Goal: Information Seeking & Learning: Learn about a topic

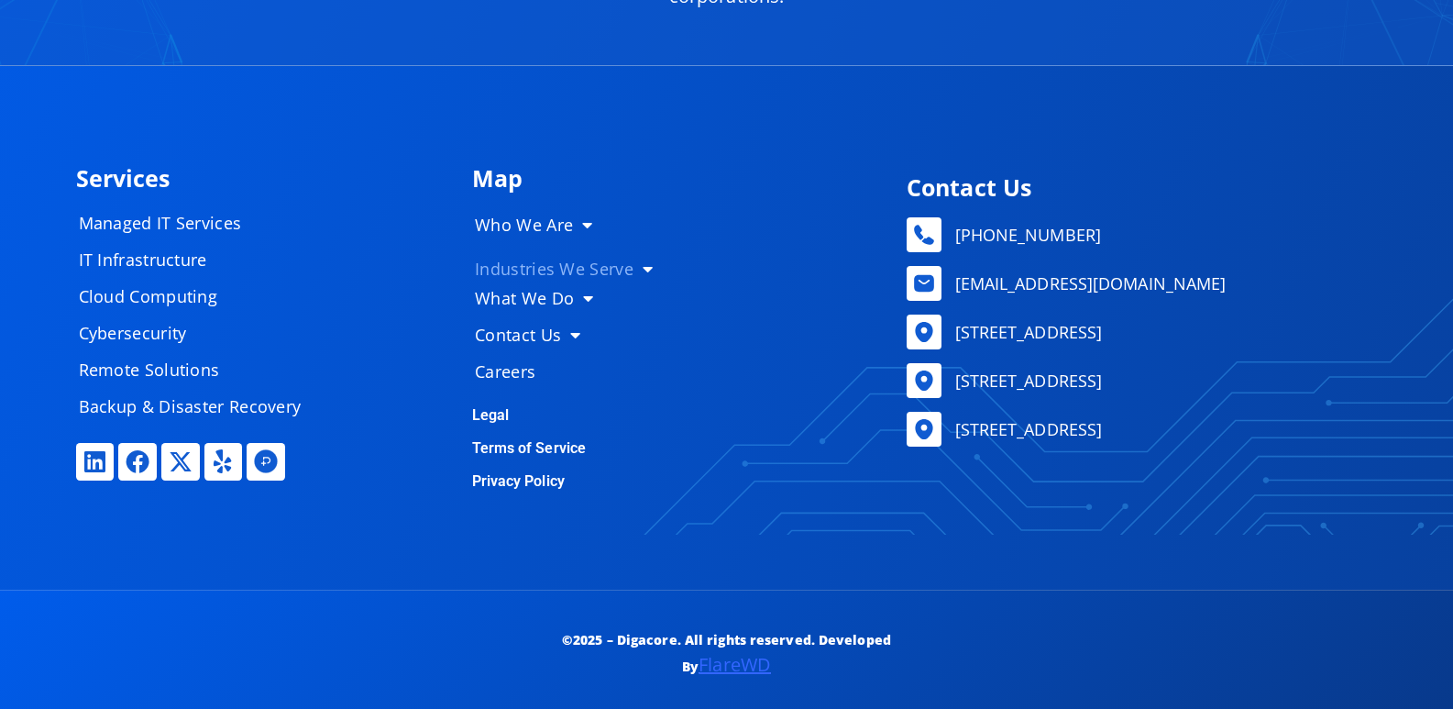
scroll to position [8410, 0]
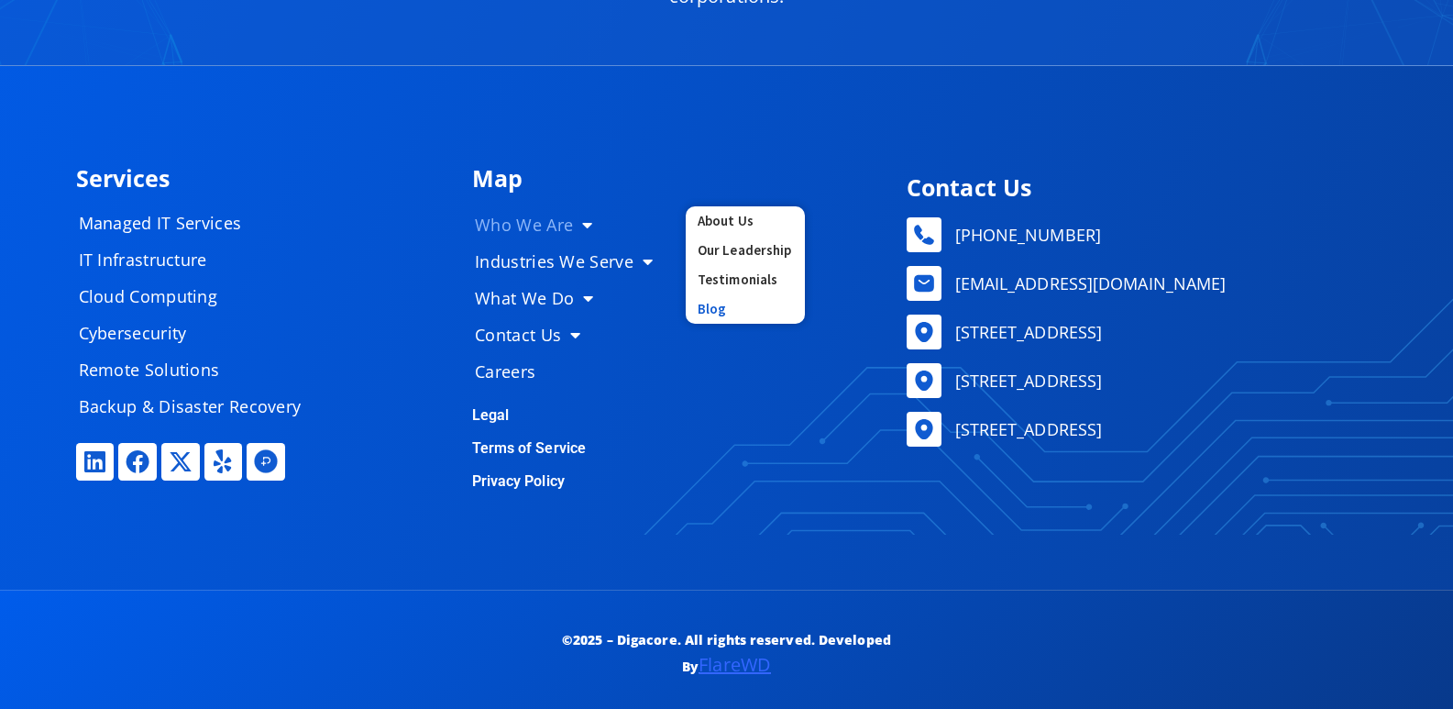
click at [713, 313] on link "Blog" at bounding box center [745, 308] width 119 height 29
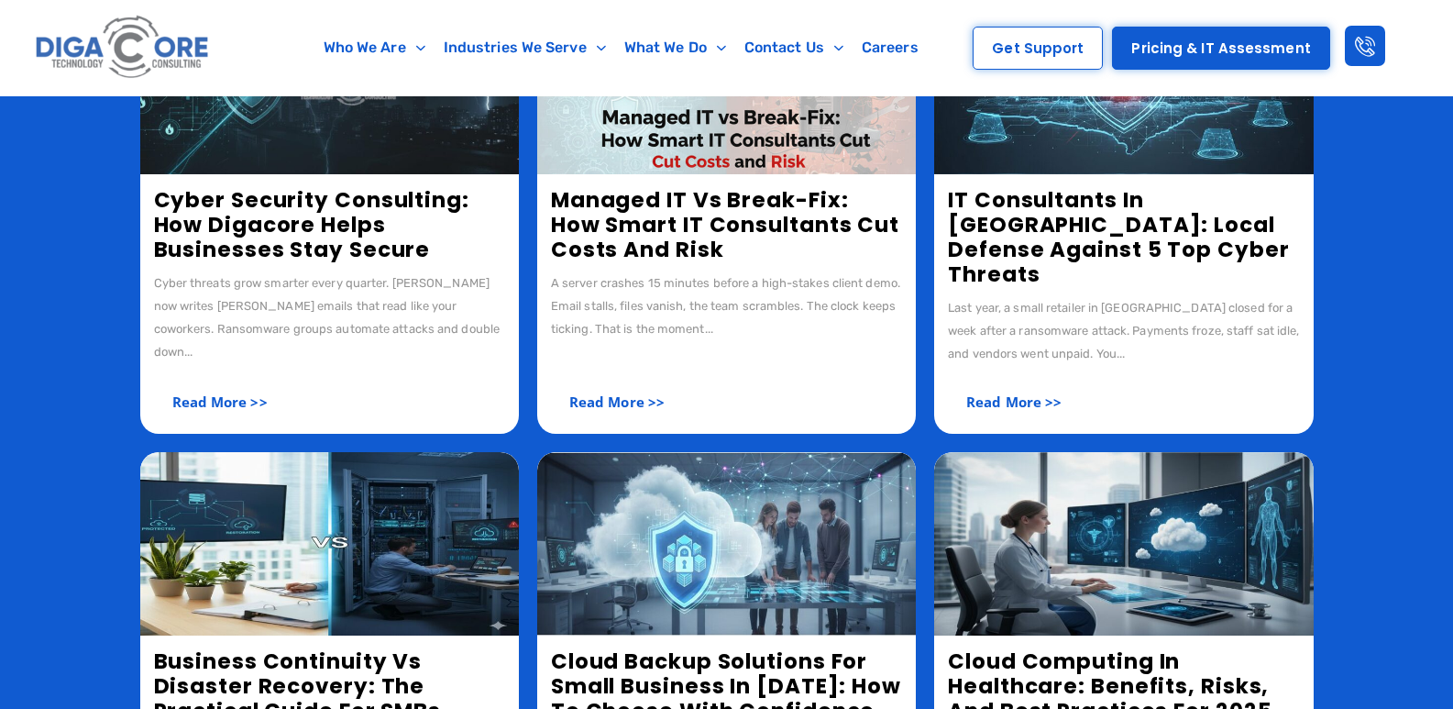
scroll to position [1009, 0]
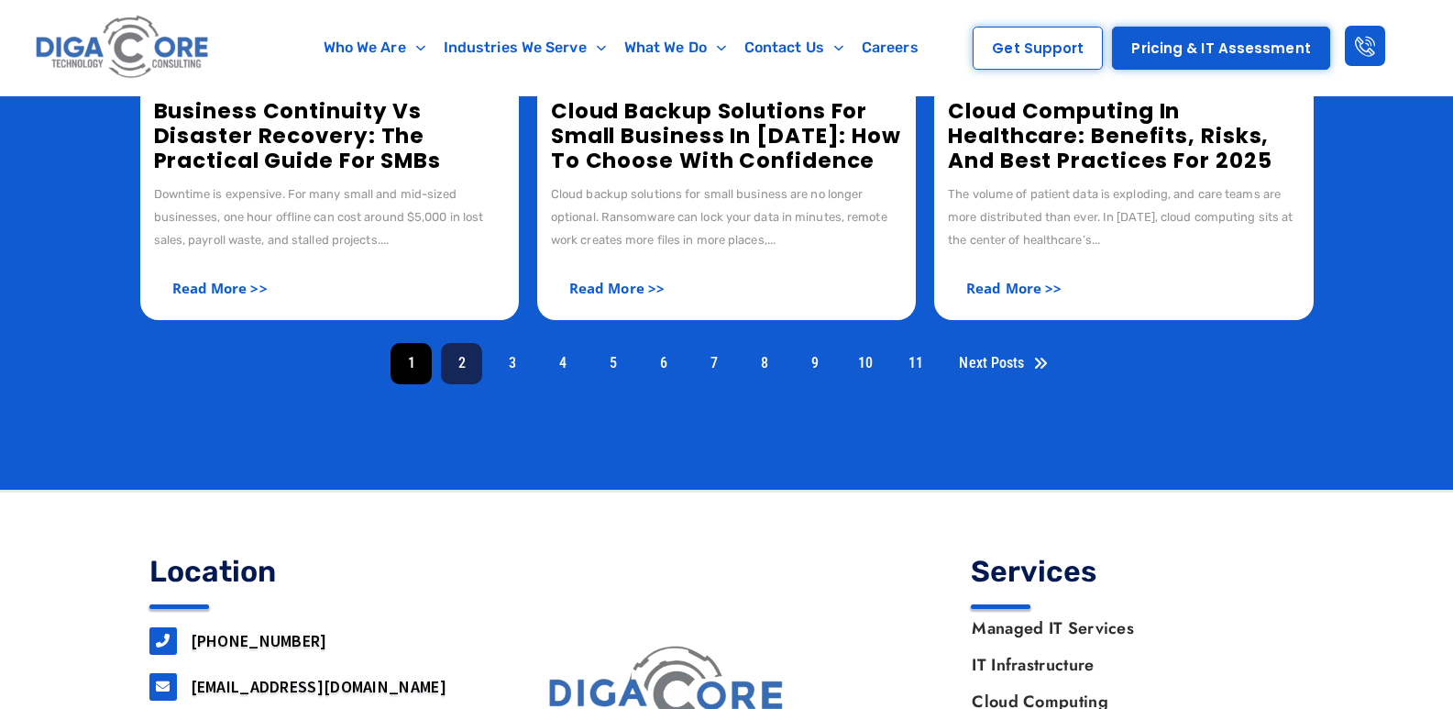
click at [469, 343] on link "2" at bounding box center [461, 363] width 41 height 41
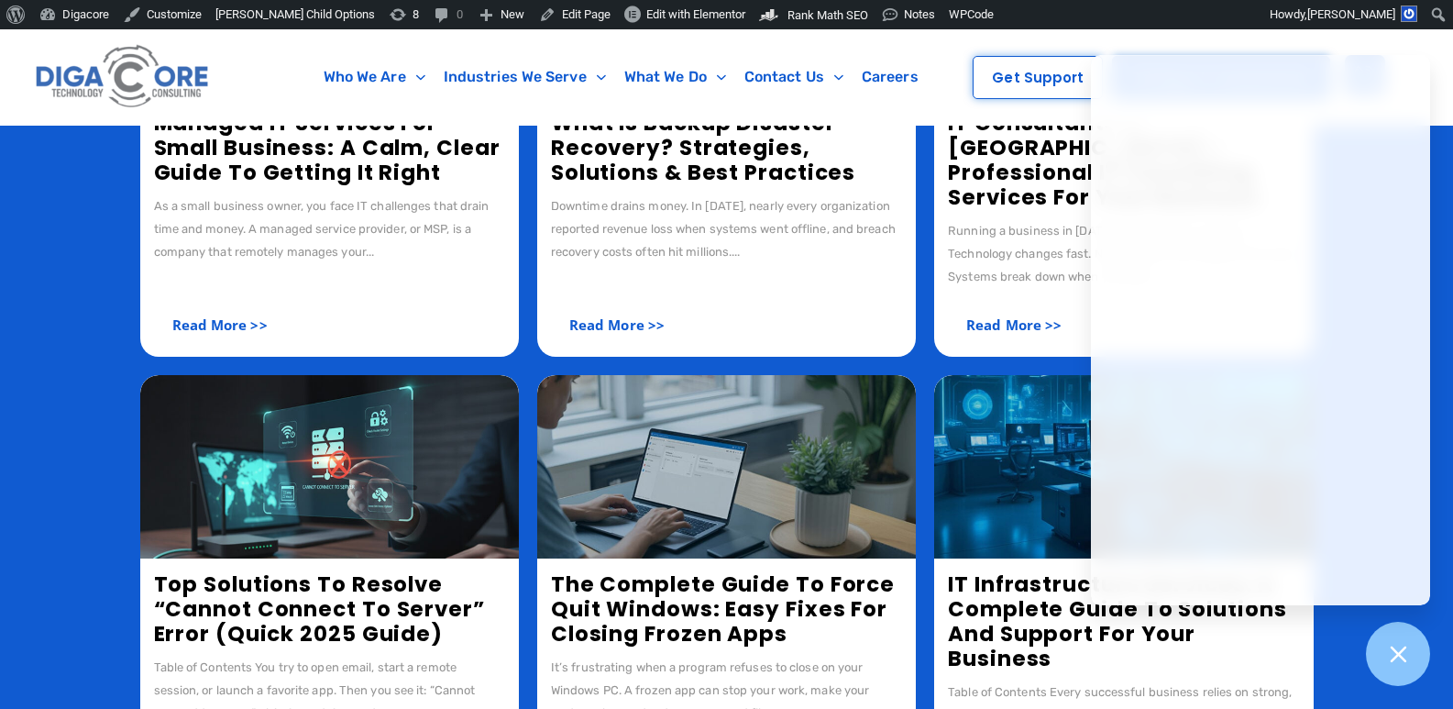
scroll to position [733, 0]
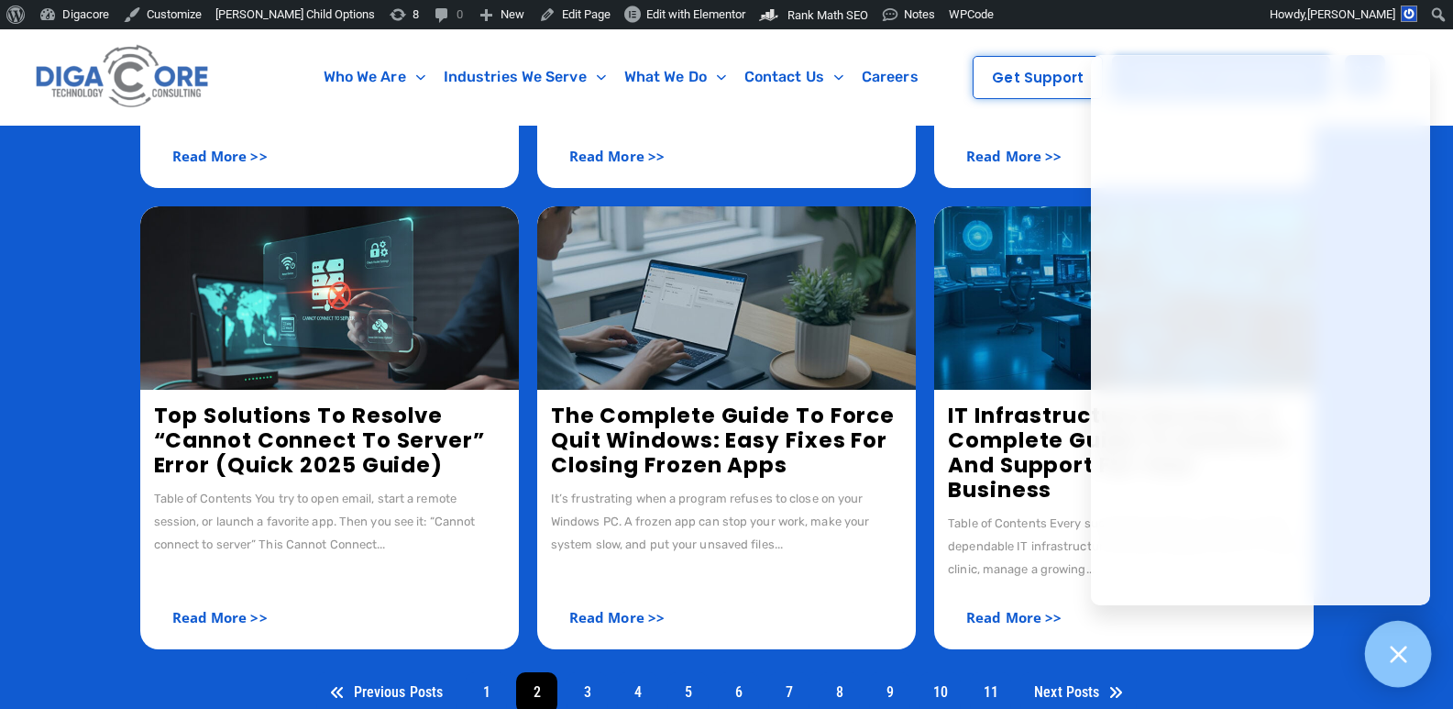
click at [1416, 660] on div at bounding box center [1398, 654] width 67 height 67
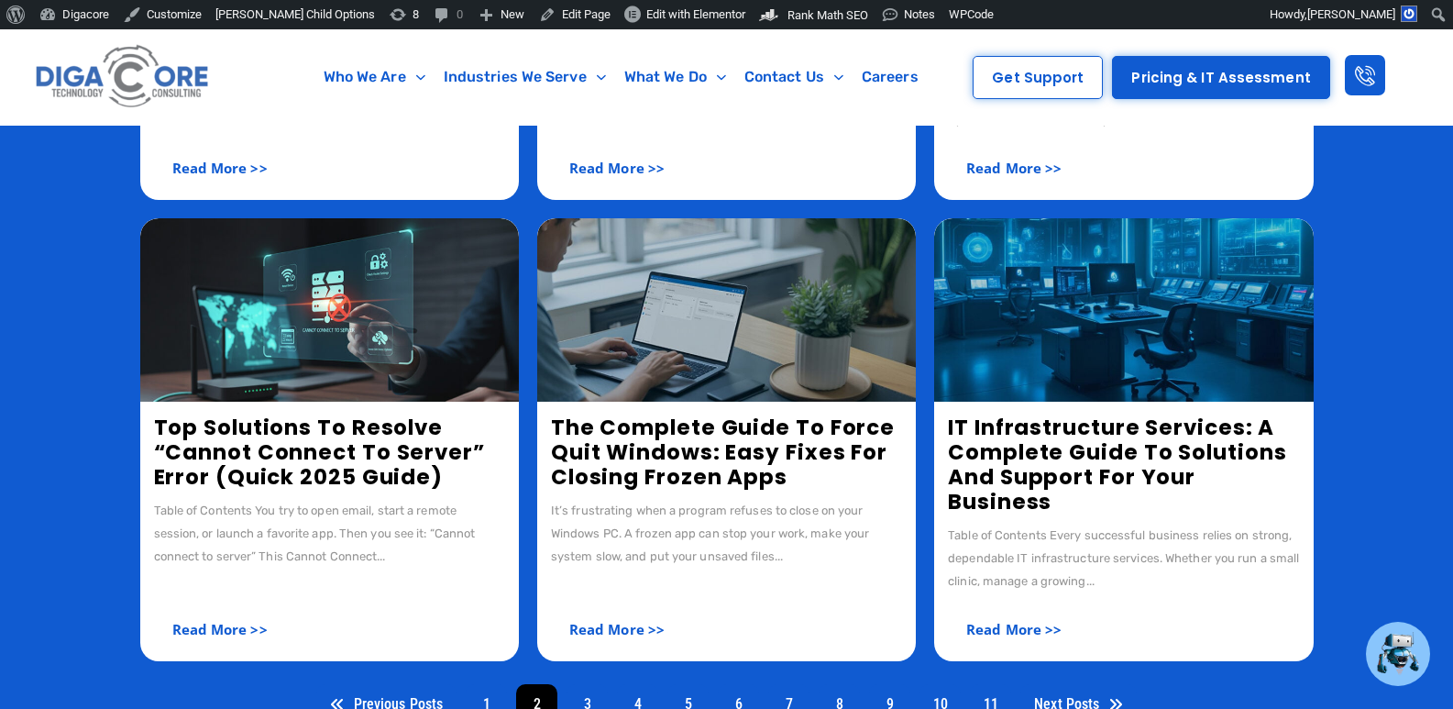
scroll to position [825, 0]
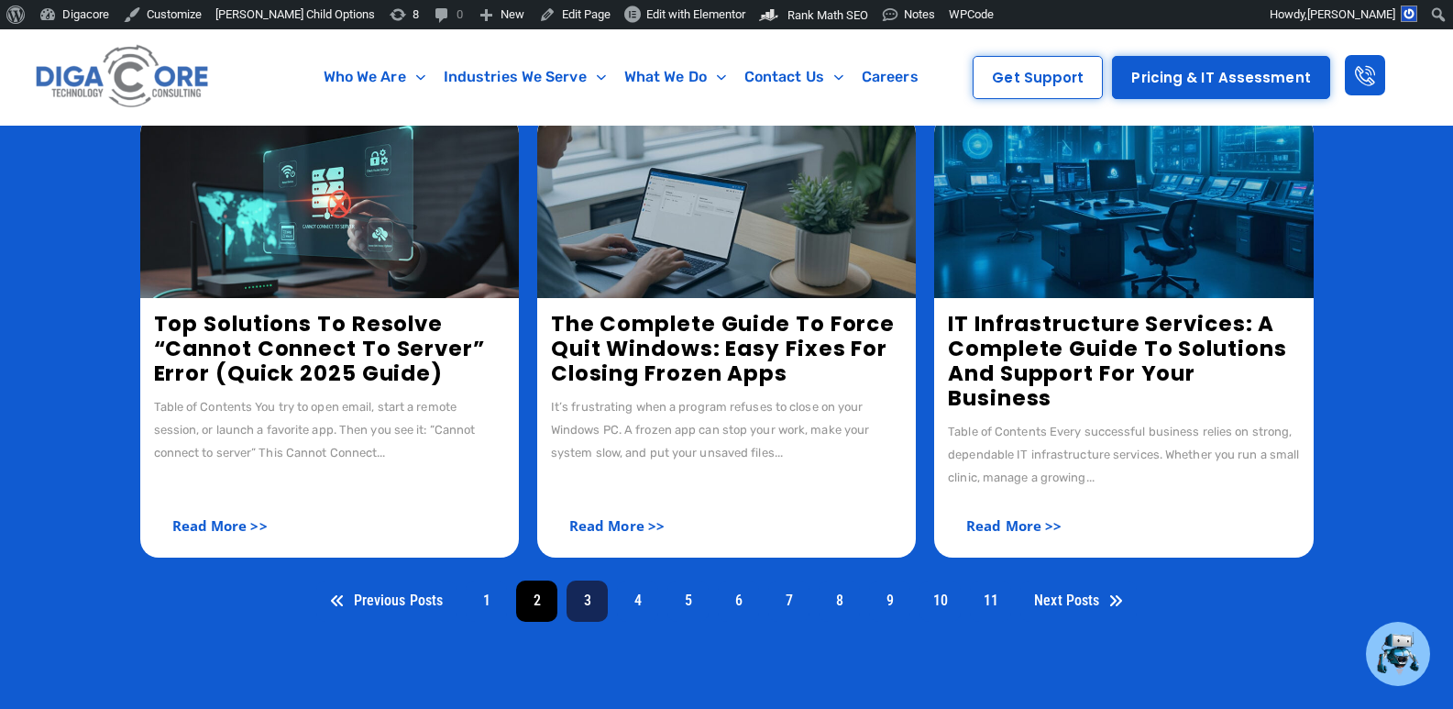
click at [590, 580] on link "3" at bounding box center [587, 600] width 41 height 41
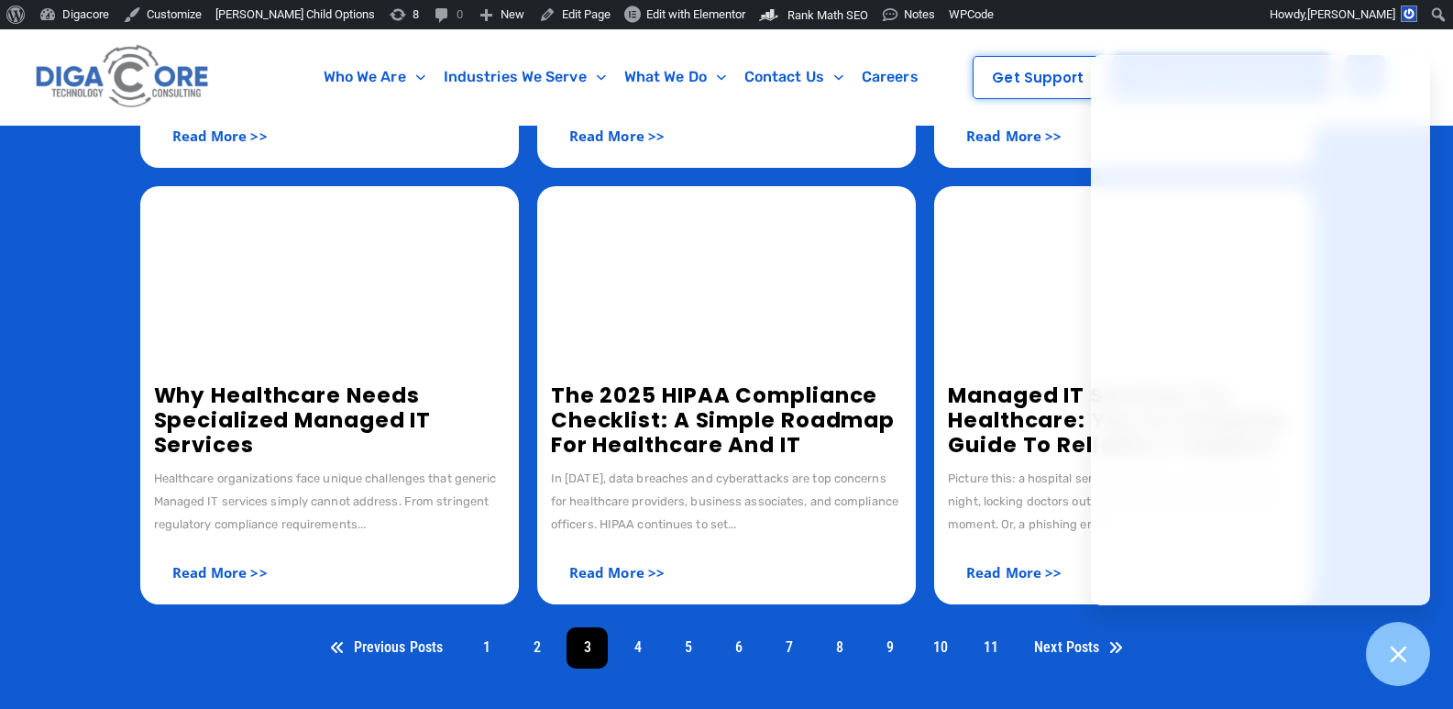
scroll to position [825, 0]
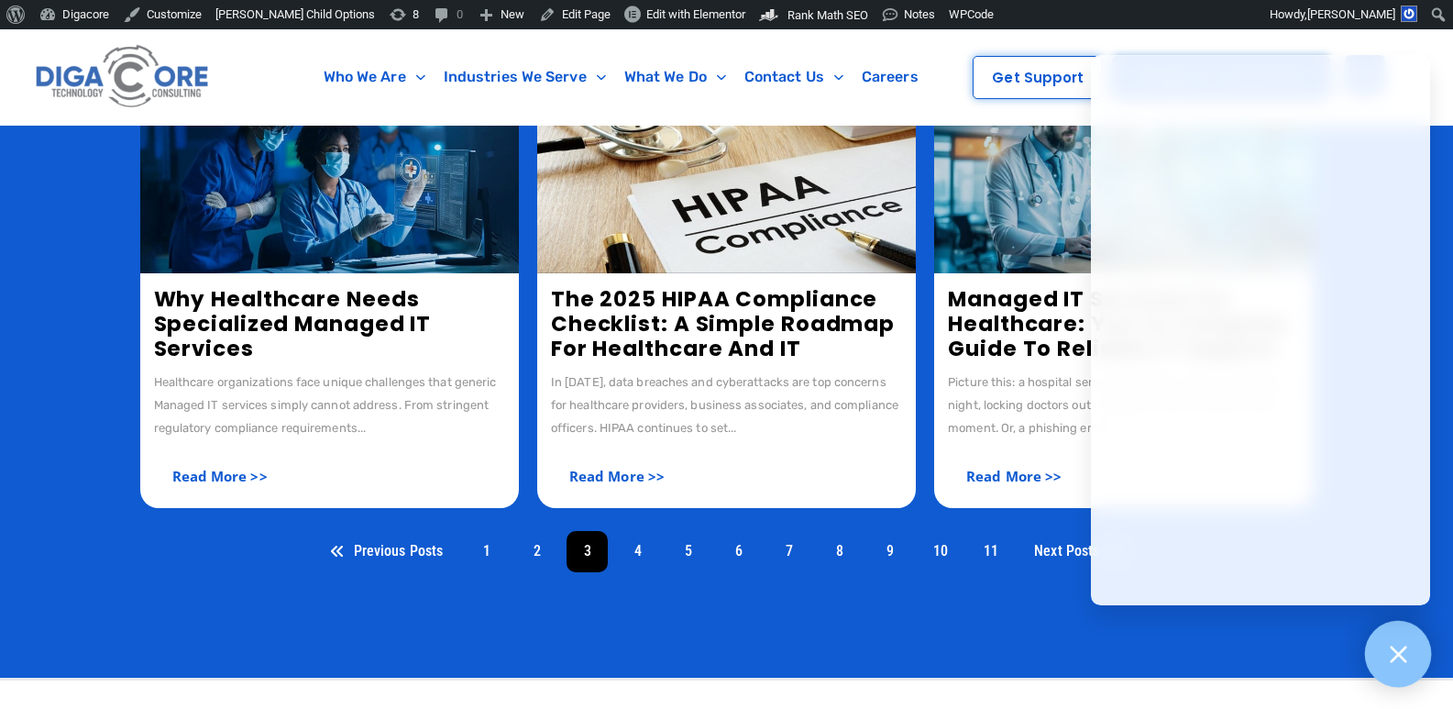
click at [1408, 642] on icon at bounding box center [1398, 654] width 24 height 24
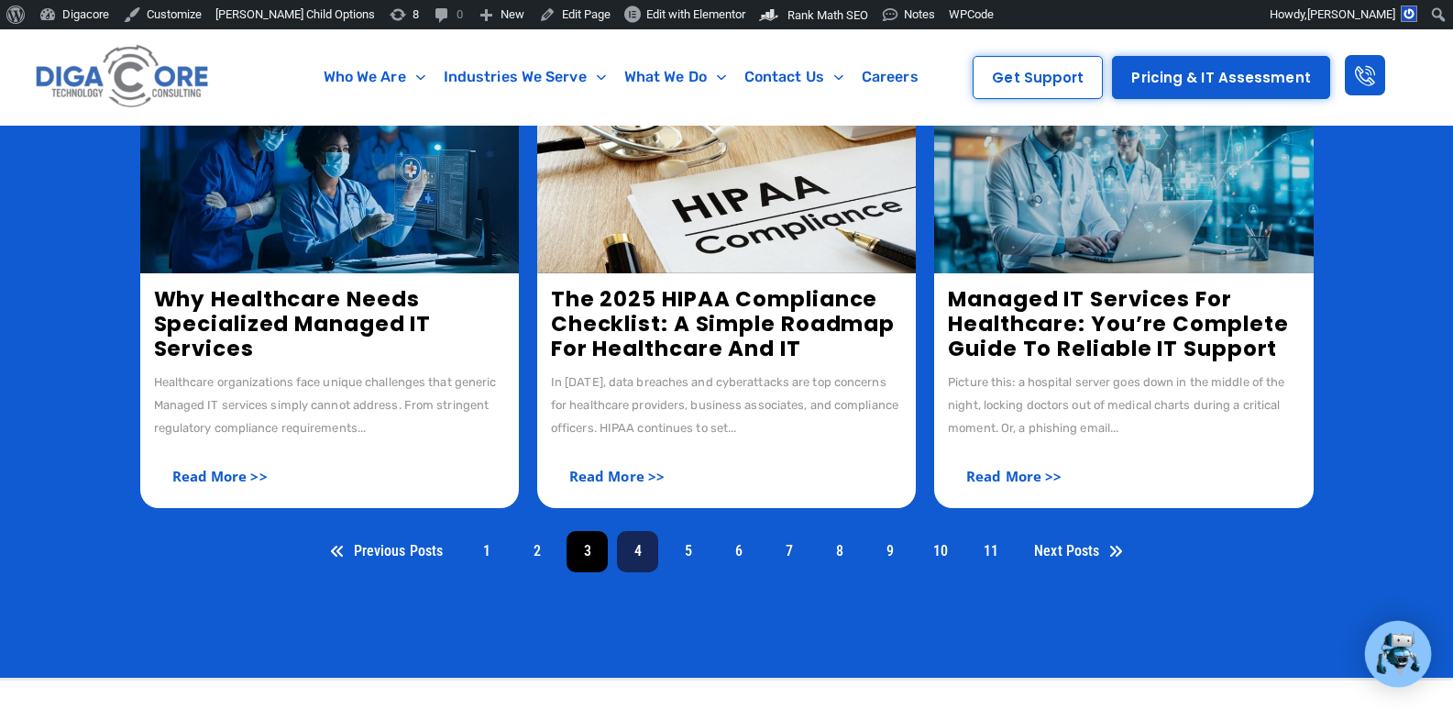
click at [648, 556] on link "4" at bounding box center [637, 551] width 41 height 41
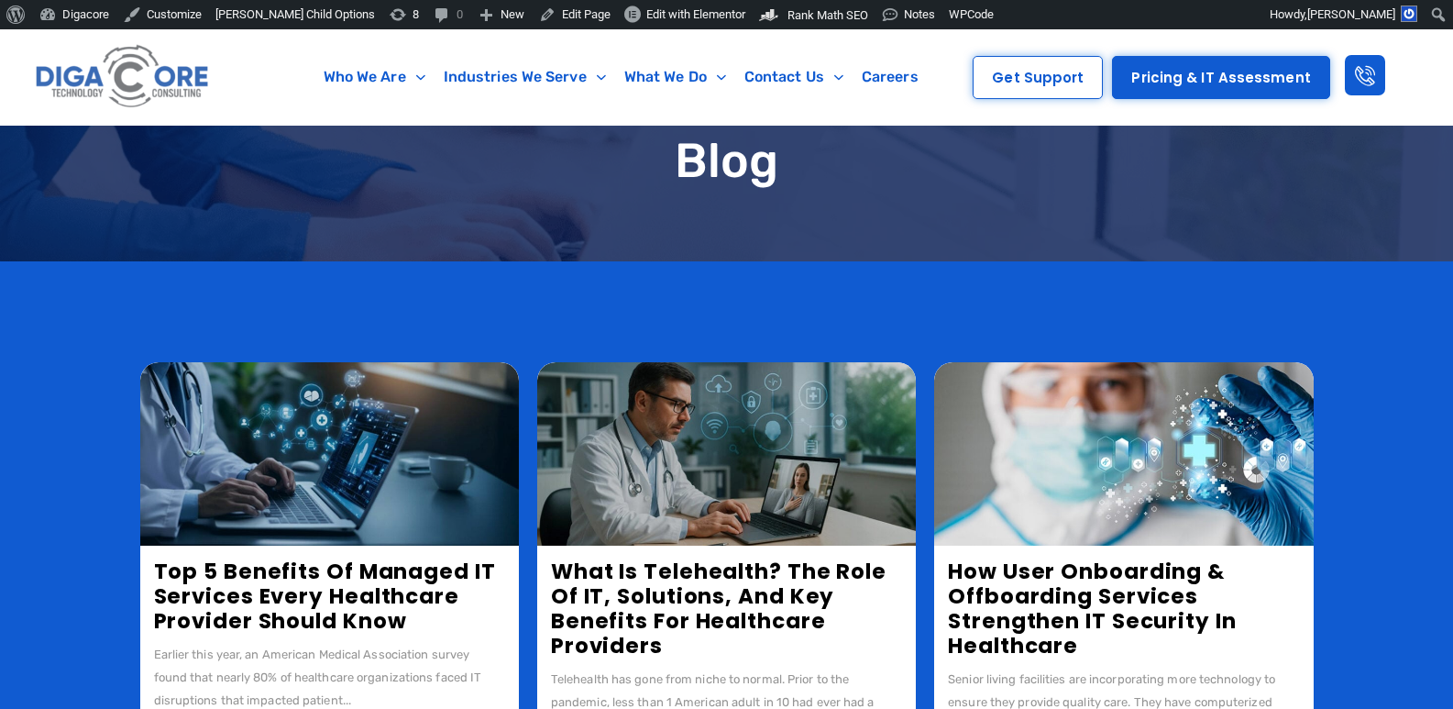
scroll to position [367, 0]
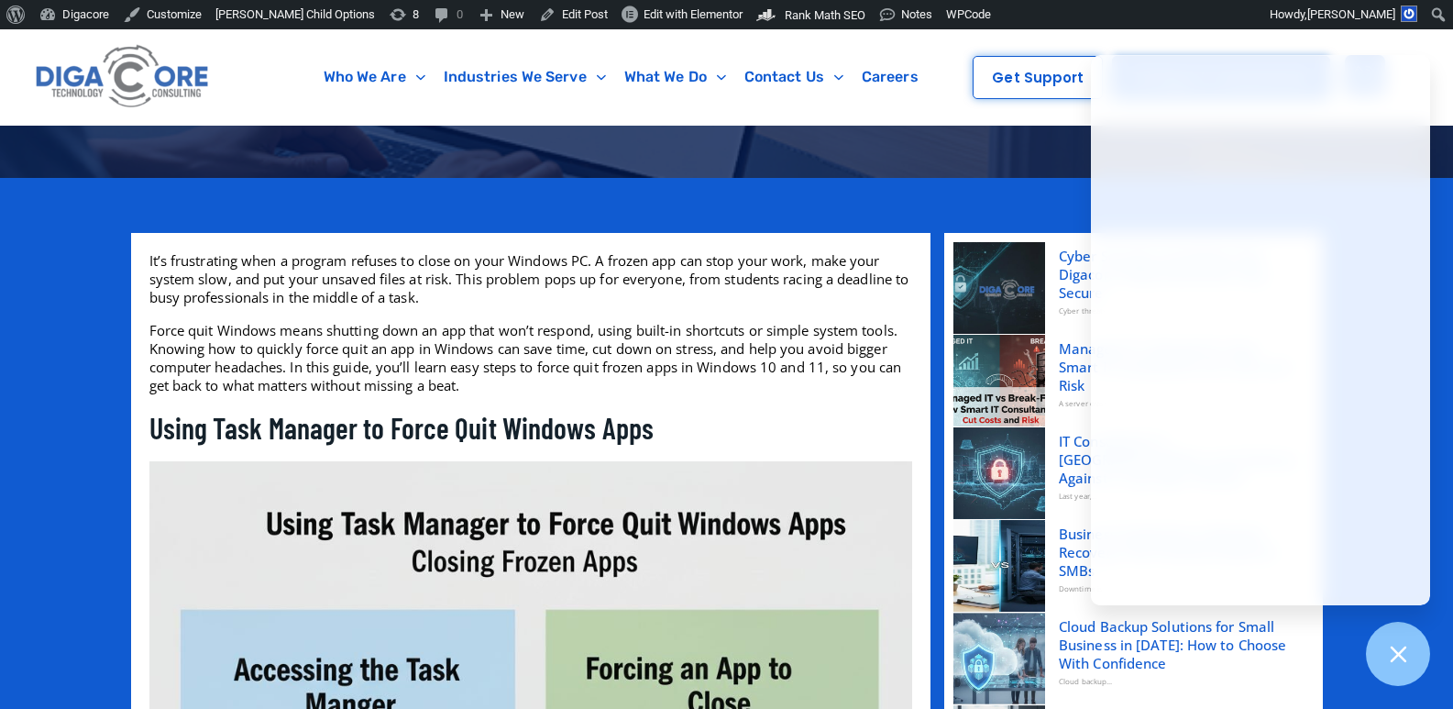
scroll to position [550, 0]
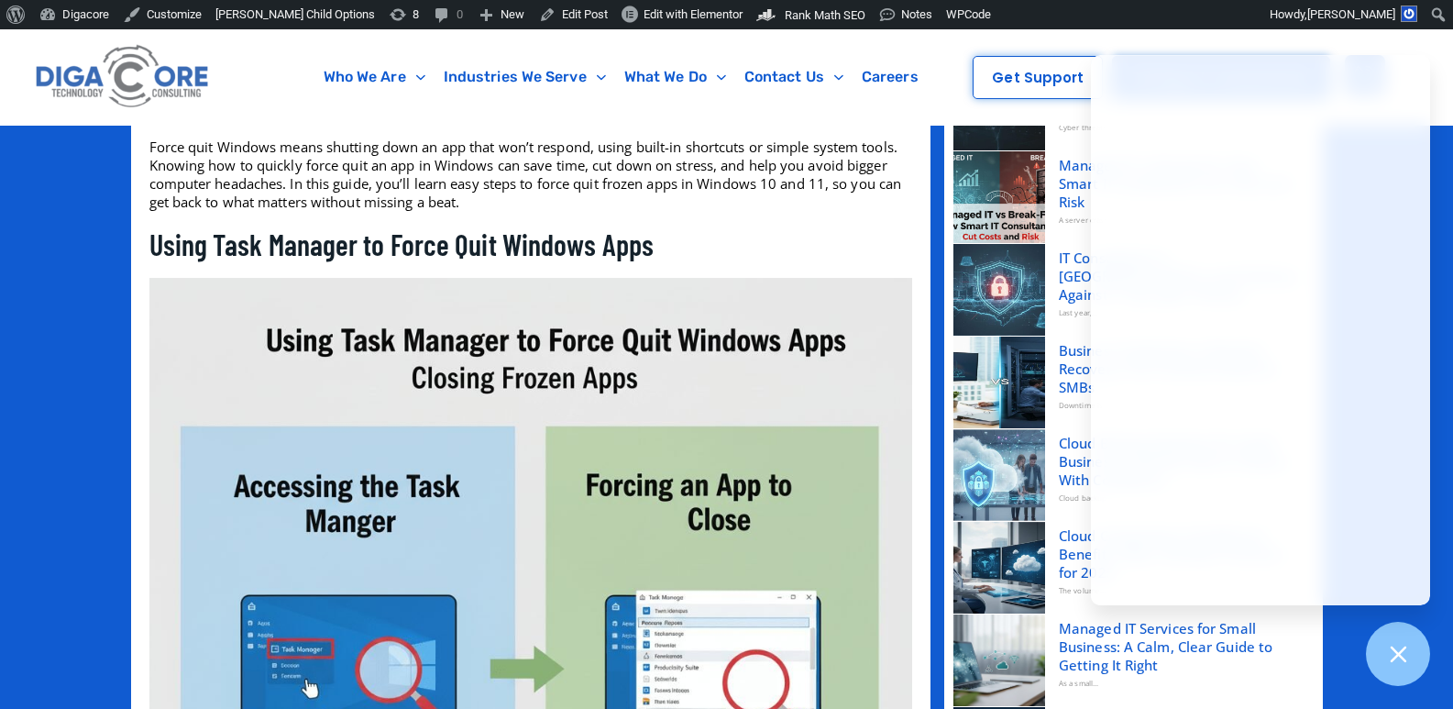
click at [281, 244] on h2 "Using Task Manager to Force Quit Windows Apps" at bounding box center [530, 245] width 763 height 39
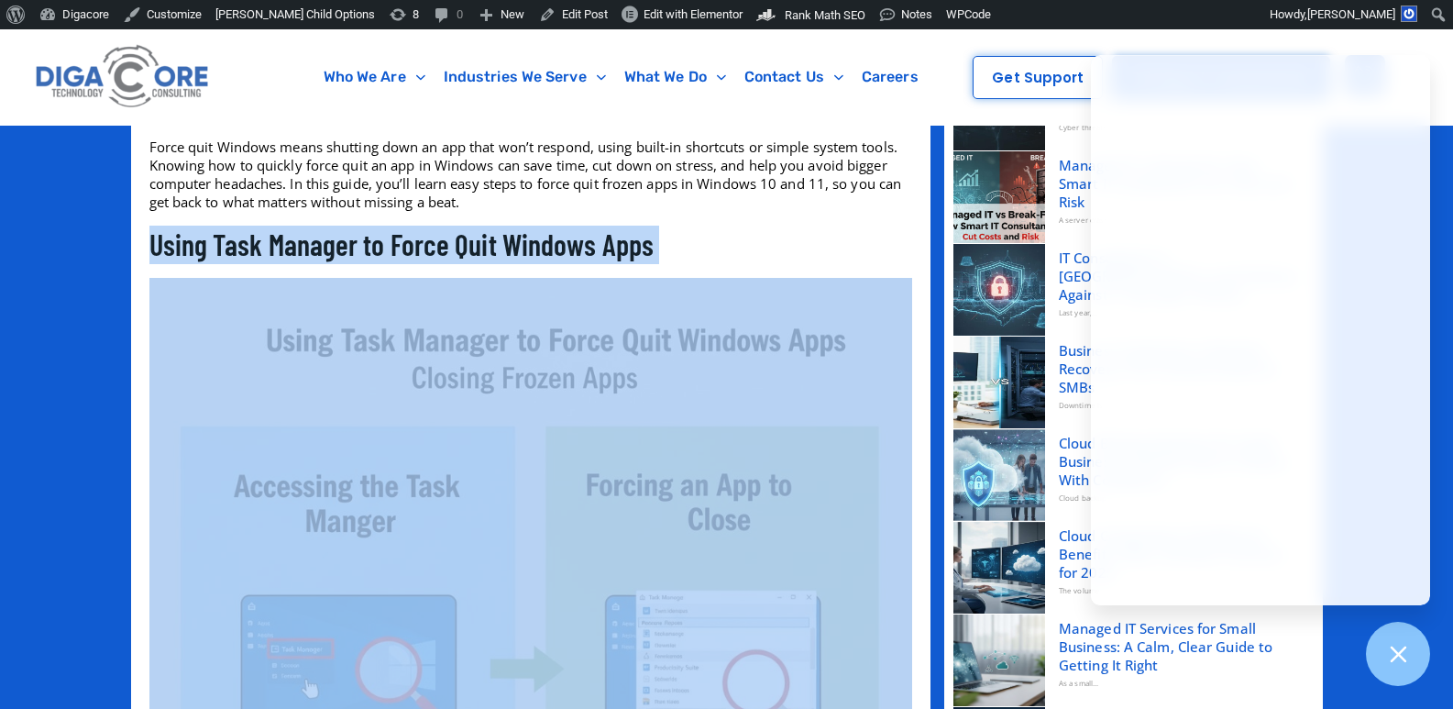
click at [281, 244] on h2 "Using Task Manager to Force Quit Windows Apps" at bounding box center [530, 245] width 763 height 39
copy h2 "Using Task Manager to Force Quit Windows Apps"
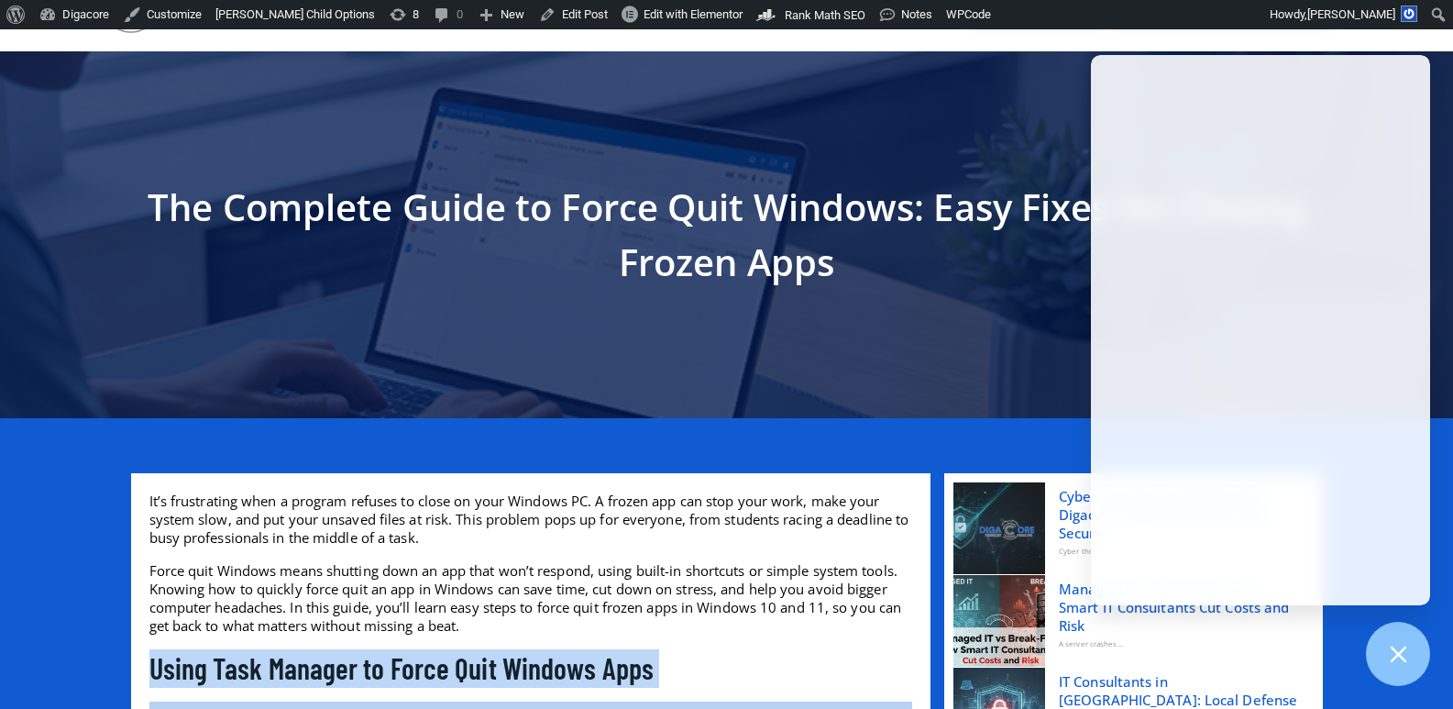
scroll to position [0, 0]
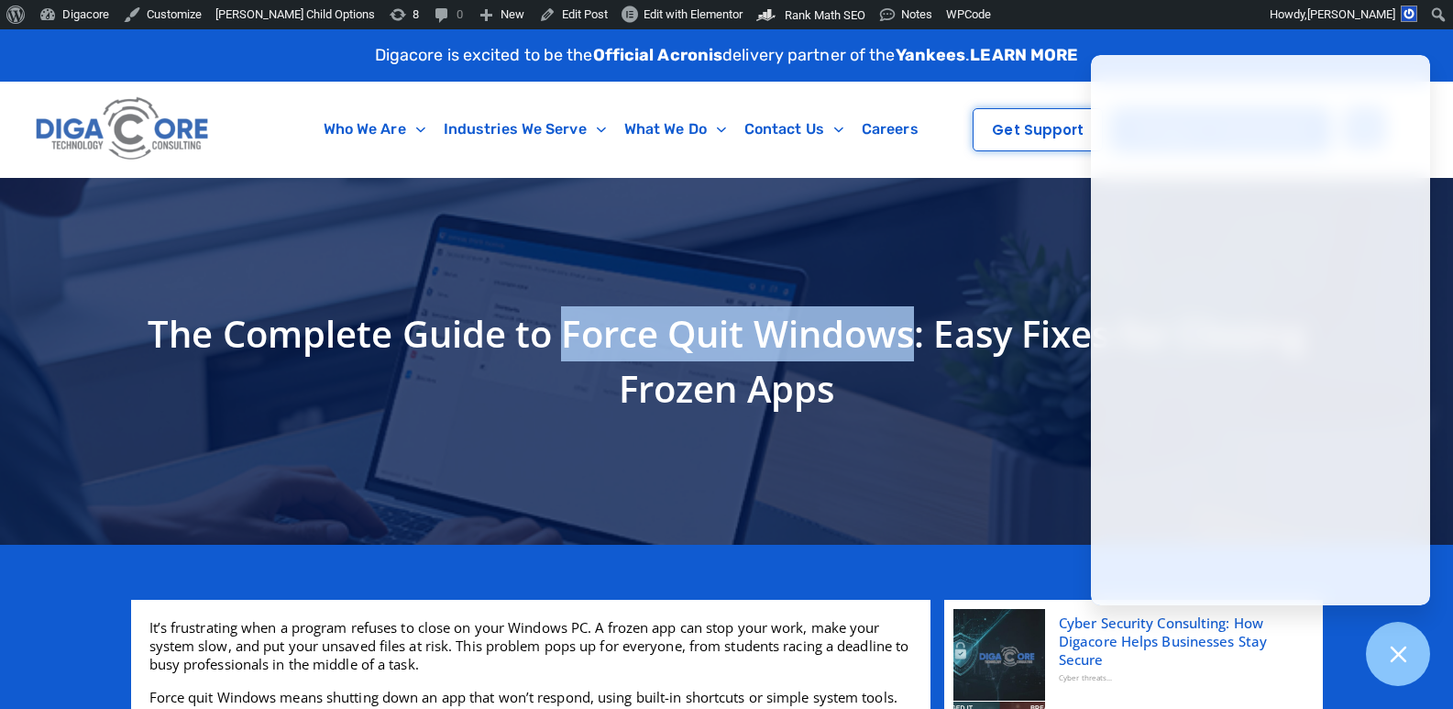
drag, startPoint x: 566, startPoint y: 334, endPoint x: 909, endPoint y: 332, distance: 342.9
click at [909, 332] on h1 "The Complete Guide to Force Quit Windows: Easy Fixes for Closing Frozen Apps" at bounding box center [727, 361] width 1174 height 110
copy h1 "Force Quit Windows"
click at [1417, 648] on div at bounding box center [1398, 654] width 67 height 67
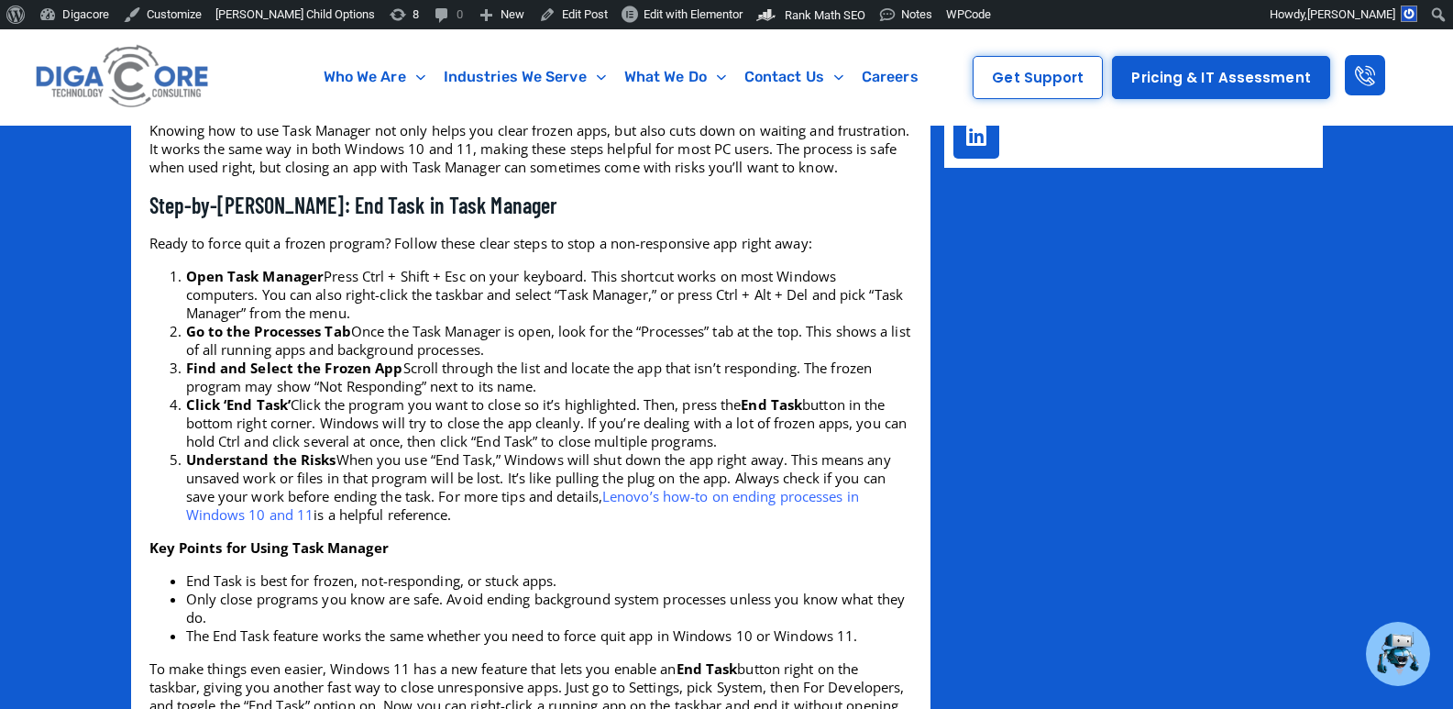
scroll to position [1066, 0]
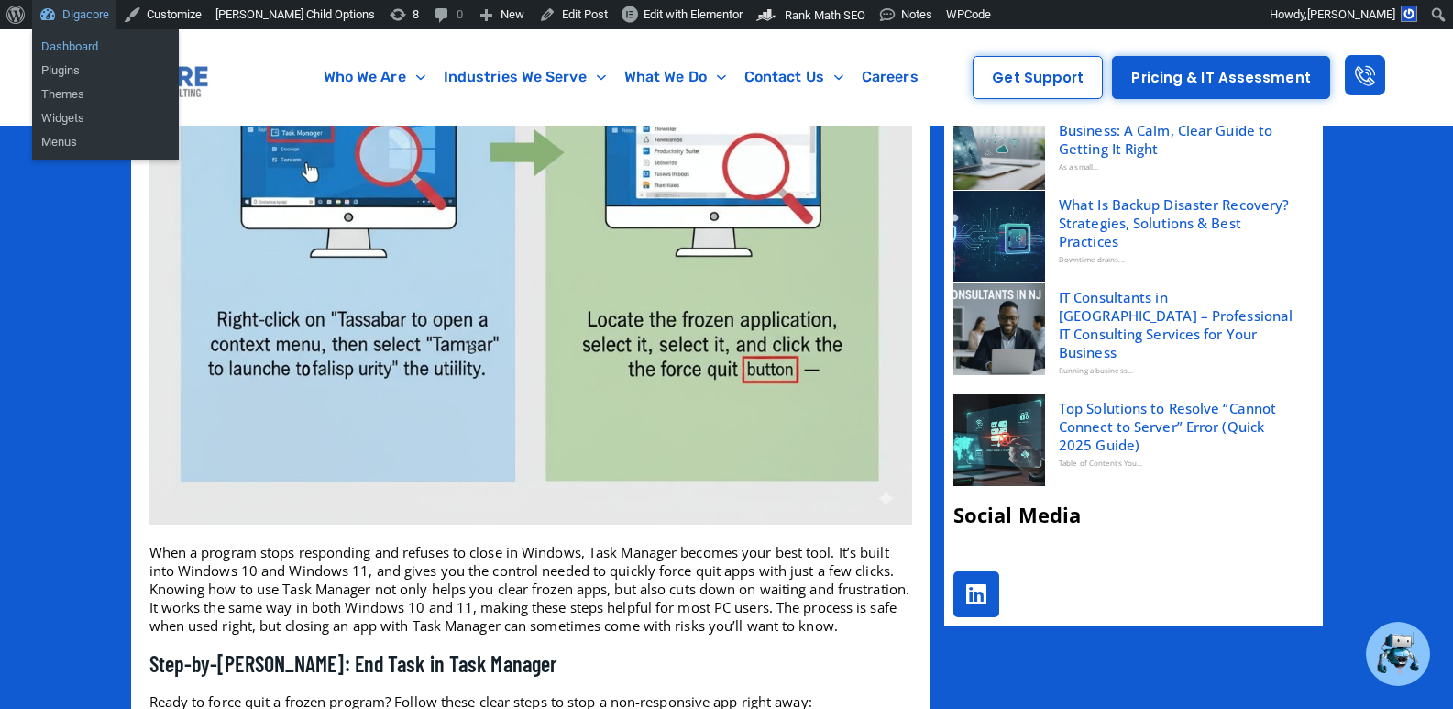
click at [63, 45] on link "Dashboard" at bounding box center [105, 47] width 147 height 24
